Goal: Complete application form

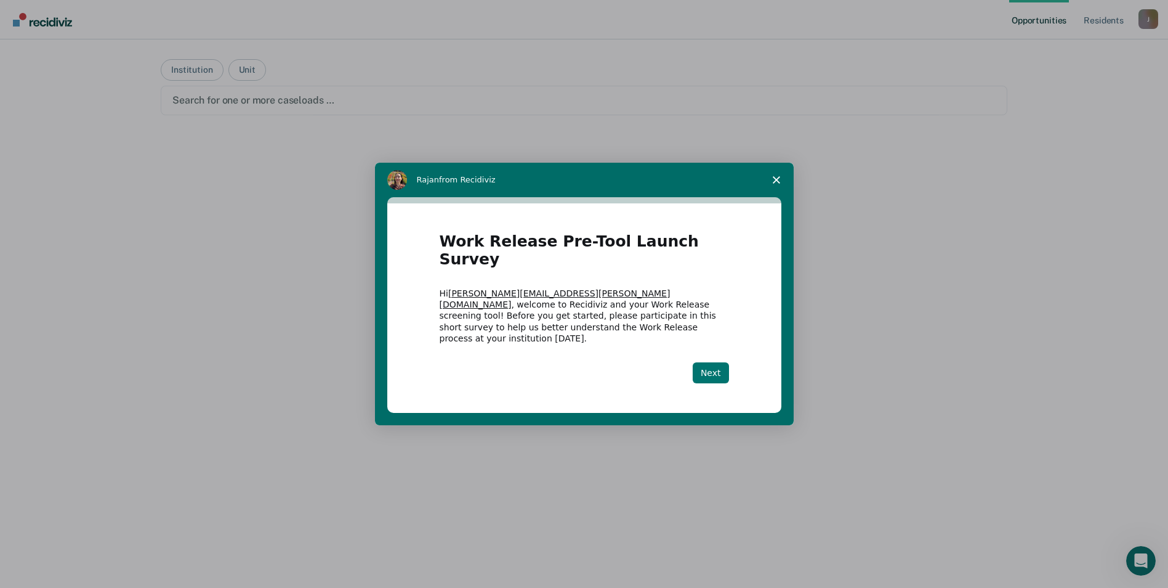
click at [706, 362] on button "Next" at bounding box center [711, 372] width 36 height 21
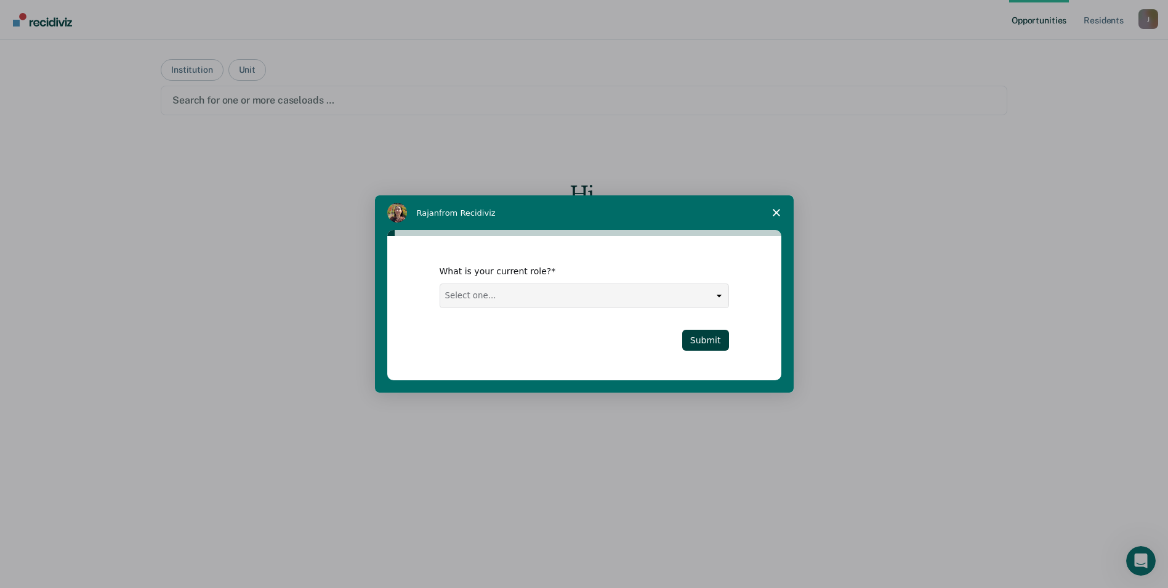
click at [704, 296] on select "Select one... Case Manager FUM Assistant [PERSON_NAME] [PERSON_NAME]" at bounding box center [584, 295] width 288 height 23
select select "Case Manager"
click at [440, 284] on select "Select one... Case Manager FUM Assistant [PERSON_NAME] [PERSON_NAME]" at bounding box center [584, 295] width 288 height 23
click at [722, 343] on button "Submit" at bounding box center [705, 340] width 47 height 21
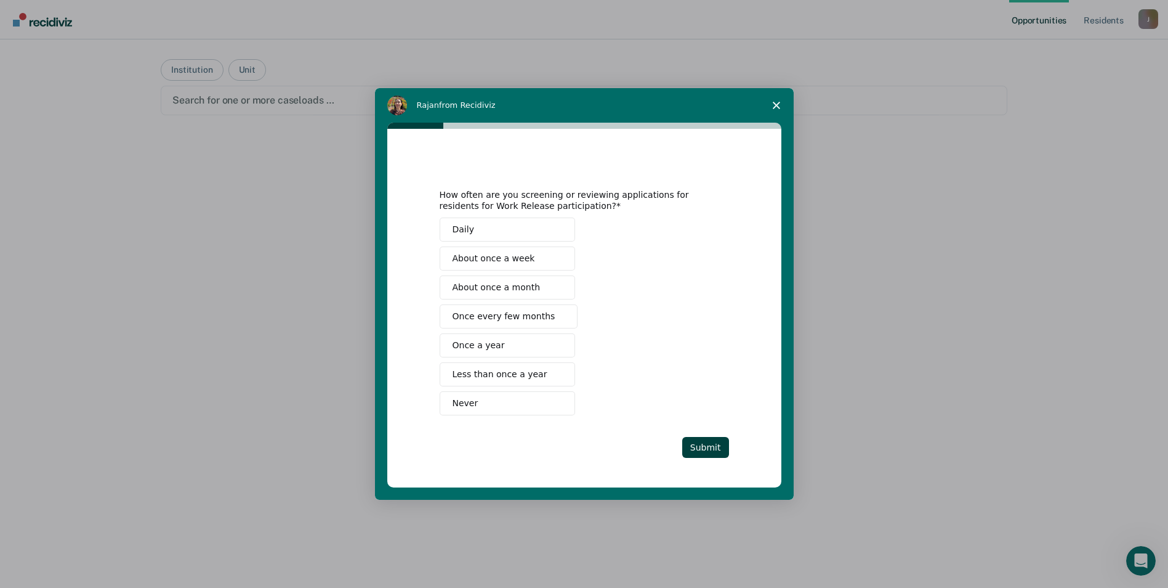
click at [499, 319] on span "Once every few months" at bounding box center [504, 316] width 103 height 13
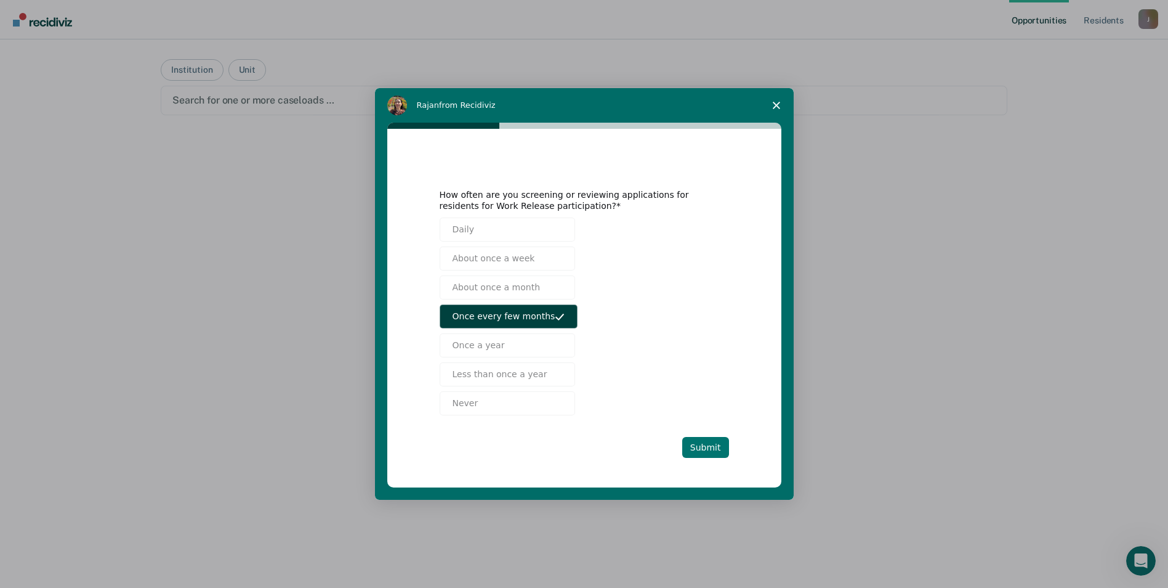
click at [713, 451] on button "Submit" at bounding box center [705, 447] width 47 height 21
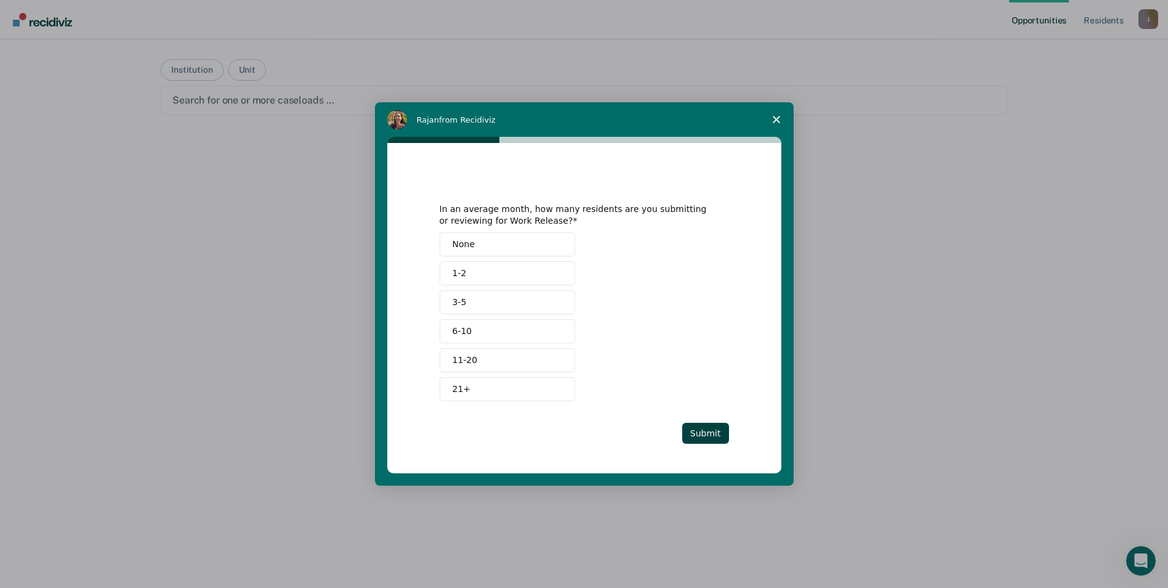
click at [458, 271] on span "1-2" at bounding box center [460, 273] width 14 height 13
click at [711, 433] on button "Submit" at bounding box center [705, 433] width 47 height 21
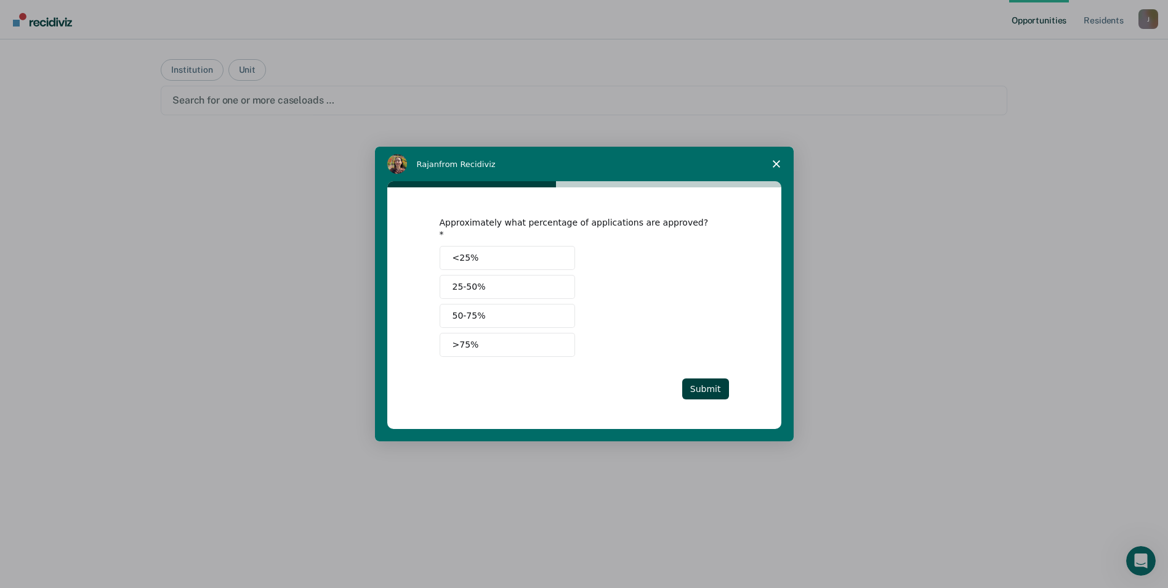
click at [451, 282] on button "25-50%" at bounding box center [508, 287] width 136 height 24
click at [701, 381] on button "Submit" at bounding box center [705, 388] width 47 height 21
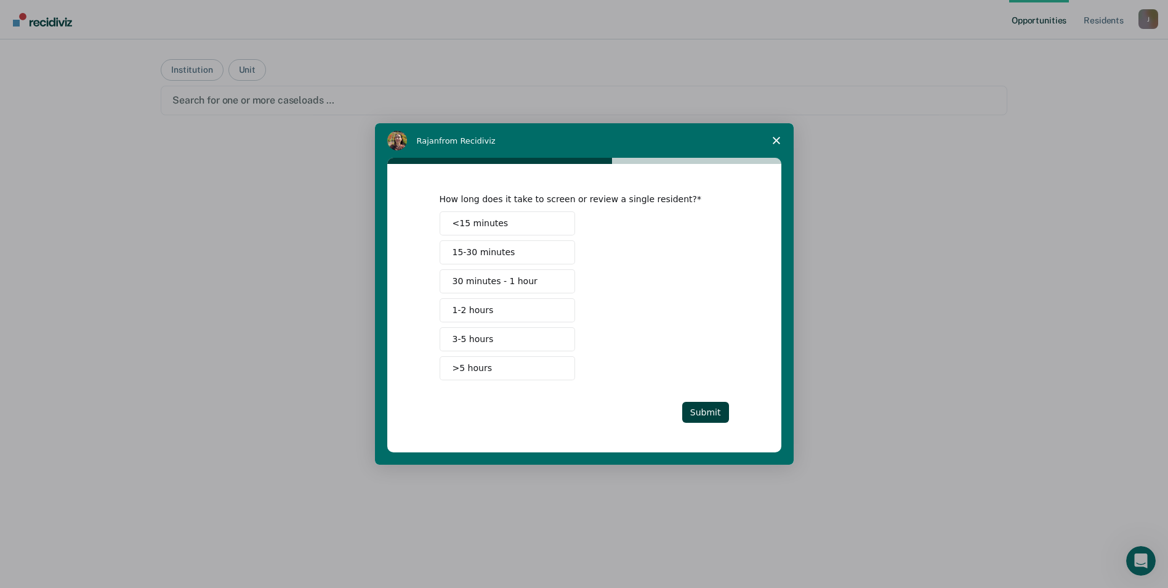
click at [475, 308] on span "1-2 hours" at bounding box center [473, 310] width 41 height 13
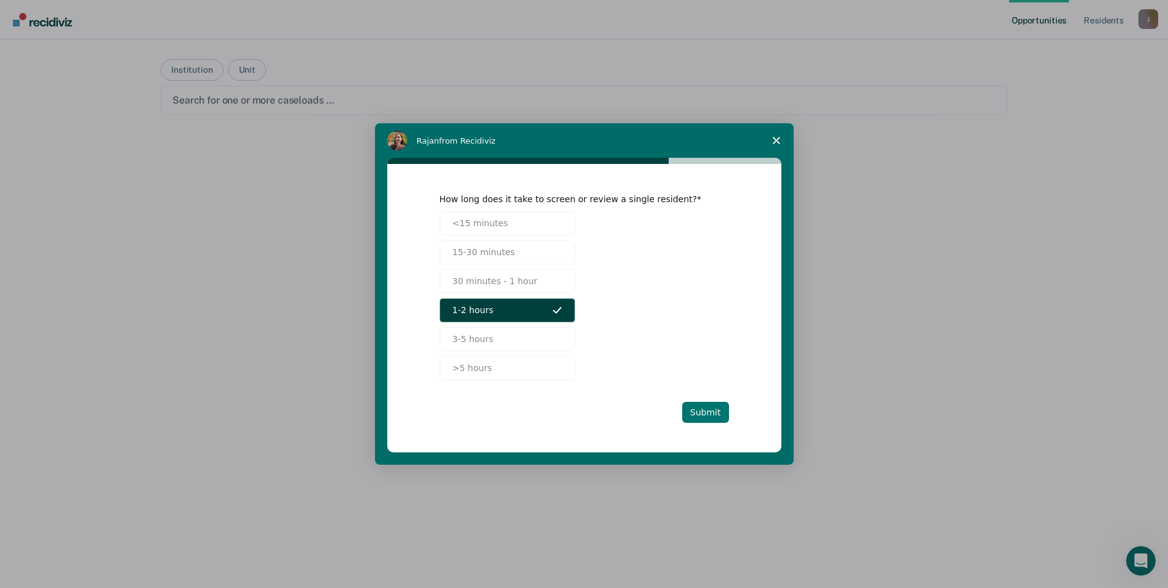
click at [714, 415] on button "Submit" at bounding box center [705, 412] width 47 height 21
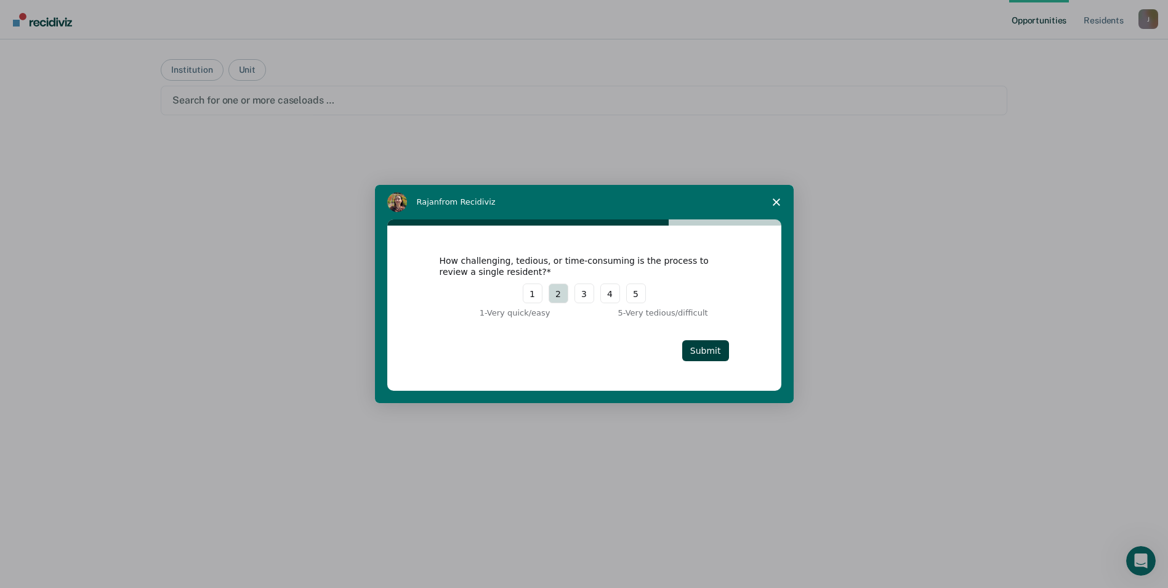
click at [560, 293] on button "2" at bounding box center [559, 293] width 20 height 20
click at [698, 348] on button "Submit" at bounding box center [705, 350] width 47 height 21
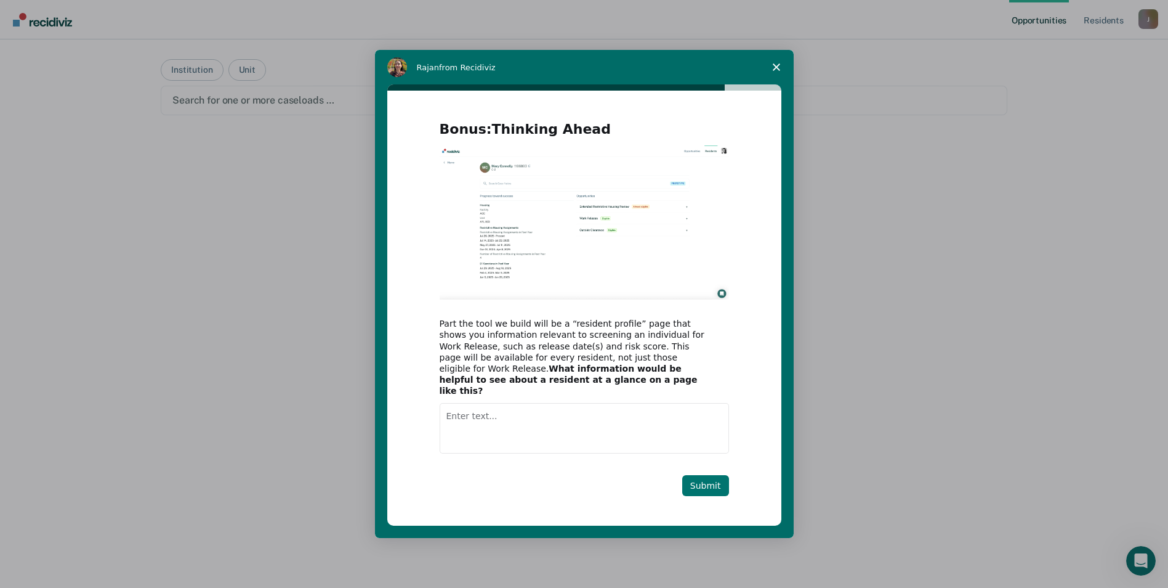
click at [704, 475] on button "Submit" at bounding box center [705, 485] width 47 height 21
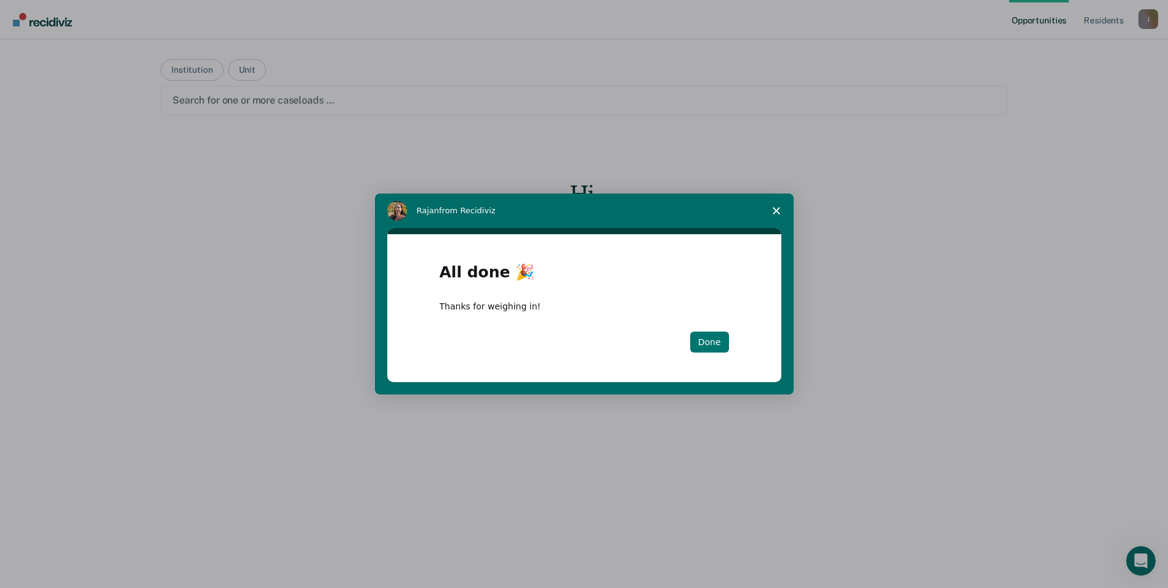
click at [713, 348] on button "Done" at bounding box center [709, 341] width 39 height 21
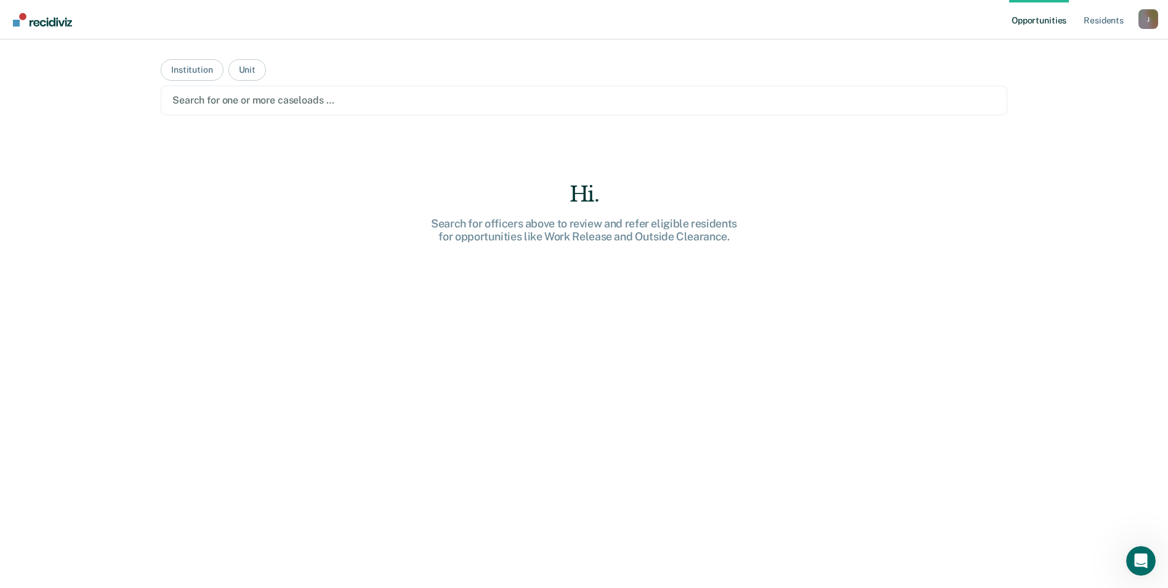
click at [1148, 20] on div "J" at bounding box center [1149, 19] width 20 height 20
click at [642, 27] on nav "Opportunities Resident s [PERSON_NAME][EMAIL_ADDRESS][PERSON_NAME][DOMAIN_NAME]…" at bounding box center [584, 19] width 1149 height 39
